Goal: Information Seeking & Learning: Find specific page/section

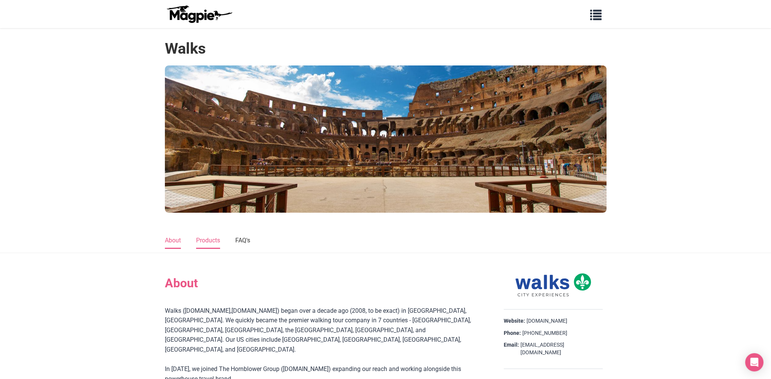
click at [213, 244] on link "Products" at bounding box center [208, 241] width 24 height 16
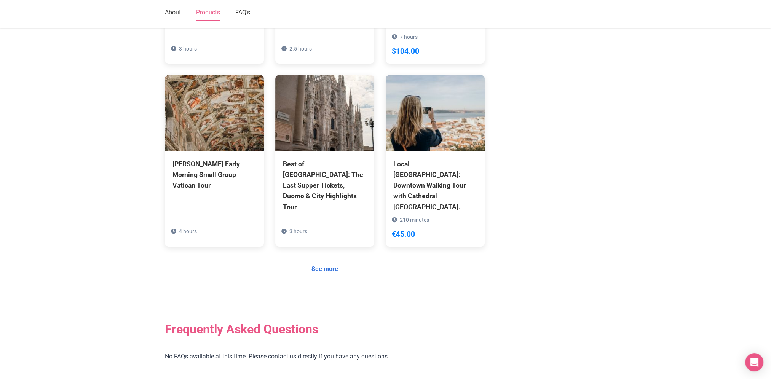
scroll to position [659, 0]
click at [334, 262] on link "See more" at bounding box center [324, 269] width 37 height 14
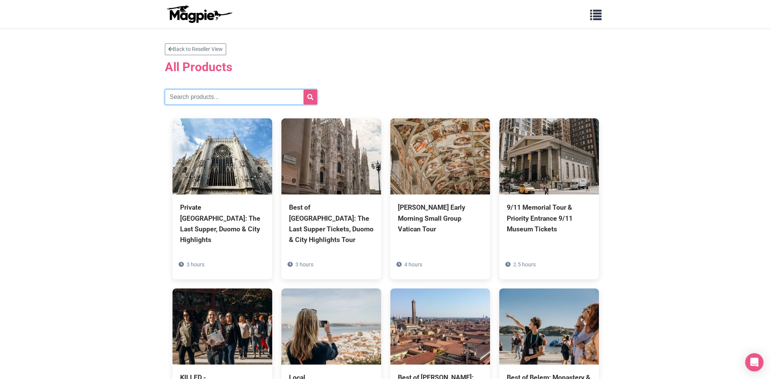
click at [231, 94] on input "text" at bounding box center [241, 96] width 152 height 15
type input "venice express"
click at [303, 89] on button "submit" at bounding box center [310, 96] width 14 height 15
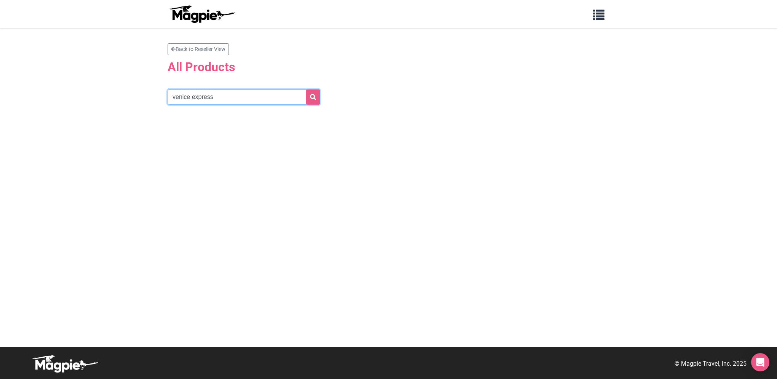
drag, startPoint x: 214, startPoint y: 101, endPoint x: 189, endPoint y: 101, distance: 25.5
click at [189, 101] on input "venice express" at bounding box center [244, 96] width 152 height 15
type input "[GEOGRAPHIC_DATA]"
click at [306, 89] on button "submit" at bounding box center [313, 96] width 14 height 15
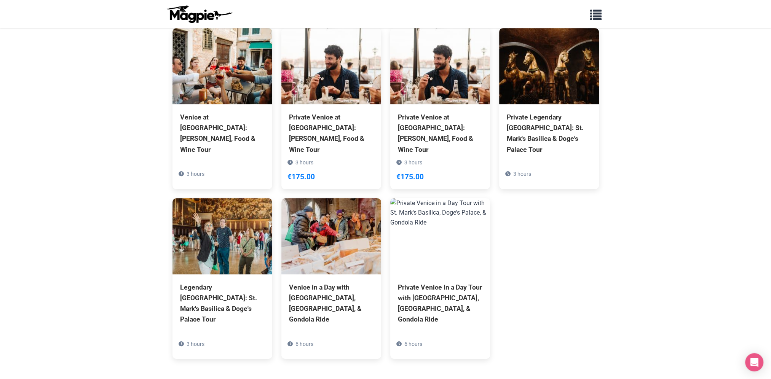
scroll to position [273, 0]
